Goal: Task Accomplishment & Management: Use online tool/utility

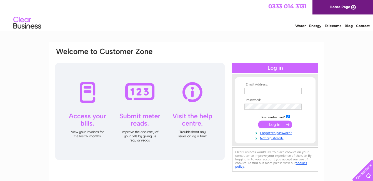
click at [271, 94] on td at bounding box center [275, 90] width 65 height 9
click at [263, 91] on input "text" at bounding box center [273, 91] width 57 height 6
type input "callumrob@aol.com"
click at [276, 126] on input "submit" at bounding box center [275, 124] width 34 height 8
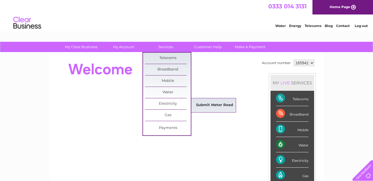
click at [215, 105] on link "Submit Meter Read" at bounding box center [215, 105] width 46 height 11
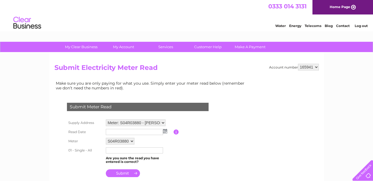
click at [166, 130] on img at bounding box center [165, 131] width 4 height 4
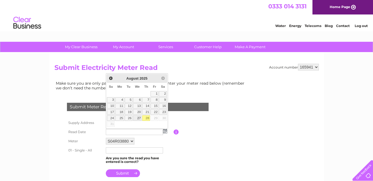
click at [139, 119] on link "27" at bounding box center [137, 118] width 9 height 6
type input "2025/08/27"
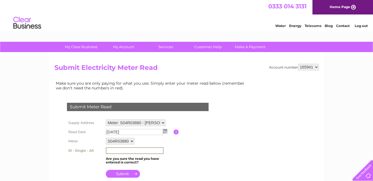
click at [134, 150] on input "text" at bounding box center [135, 150] width 58 height 7
type input "39819"
click at [128, 174] on input "submit" at bounding box center [123, 174] width 34 height 8
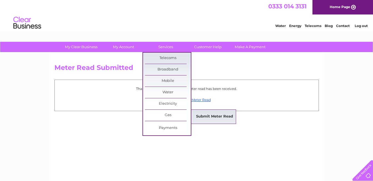
click at [207, 115] on link "Submit Meter Read" at bounding box center [215, 116] width 46 height 11
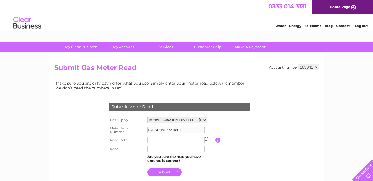
click at [207, 140] on img at bounding box center [207, 139] width 4 height 4
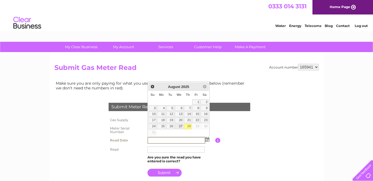
click at [180, 127] on link "27" at bounding box center [179, 126] width 9 height 6
type input "2025/08/27"
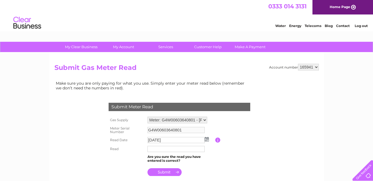
click at [171, 149] on input "text" at bounding box center [176, 149] width 57 height 6
type input "31881"
click at [164, 173] on input "submit" at bounding box center [165, 172] width 34 height 8
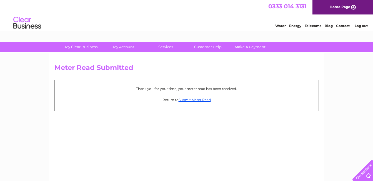
click at [361, 26] on link "Log out" at bounding box center [361, 26] width 13 height 4
